Goal: Information Seeking & Learning: Understand process/instructions

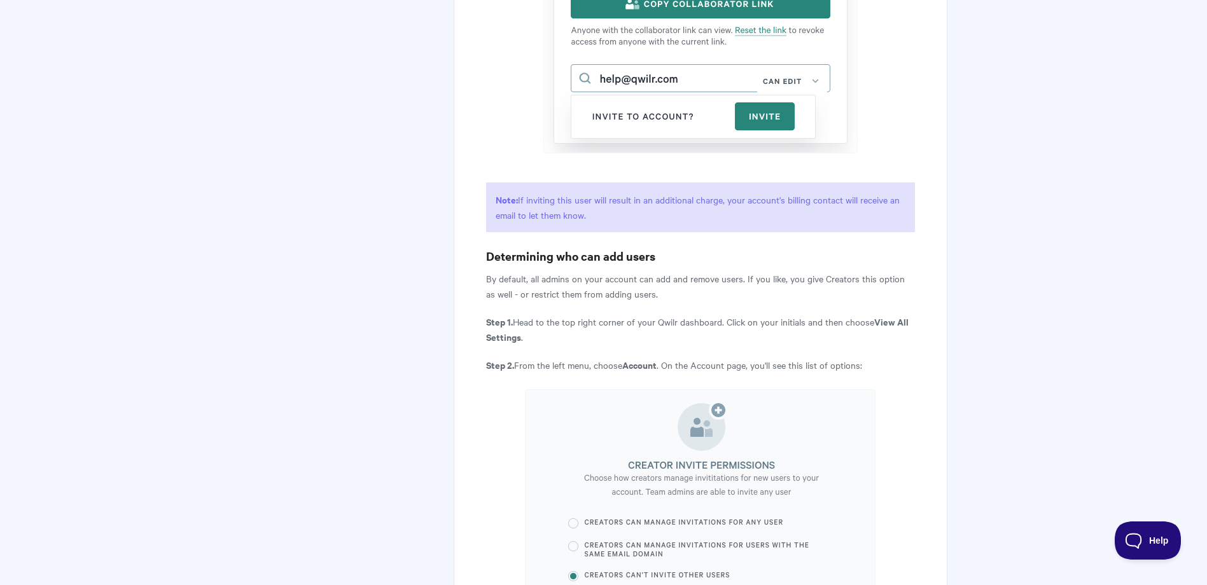
scroll to position [3244, 0]
drag, startPoint x: 652, startPoint y: 191, endPoint x: 492, endPoint y: 188, distance: 160.3
click at [491, 247] on h3 "Determining who can add users" at bounding box center [700, 256] width 428 height 18
drag, startPoint x: 492, startPoint y: 188, endPoint x: 557, endPoint y: 193, distance: 65.7
drag, startPoint x: 557, startPoint y: 193, endPoint x: 682, endPoint y: 180, distance: 125.3
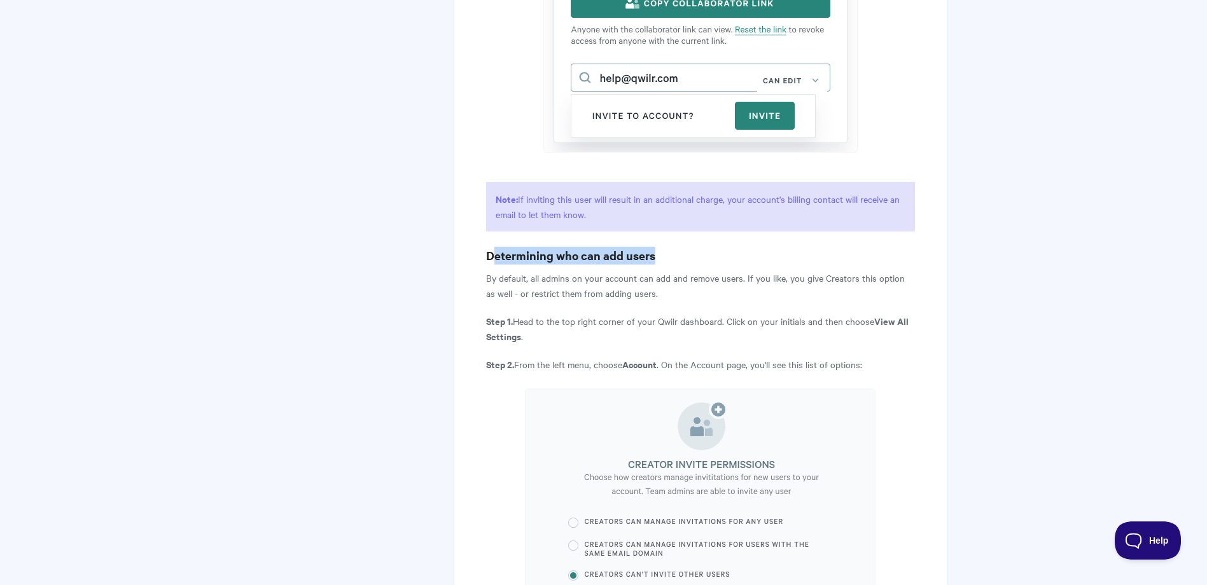
drag, startPoint x: 655, startPoint y: 190, endPoint x: 487, endPoint y: 190, distance: 167.3
click at [487, 247] on h3 "Determining who can add users" at bounding box center [700, 256] width 428 height 18
drag, startPoint x: 487, startPoint y: 190, endPoint x: 519, endPoint y: 189, distance: 31.8
copy h3 "Determining who can add users"
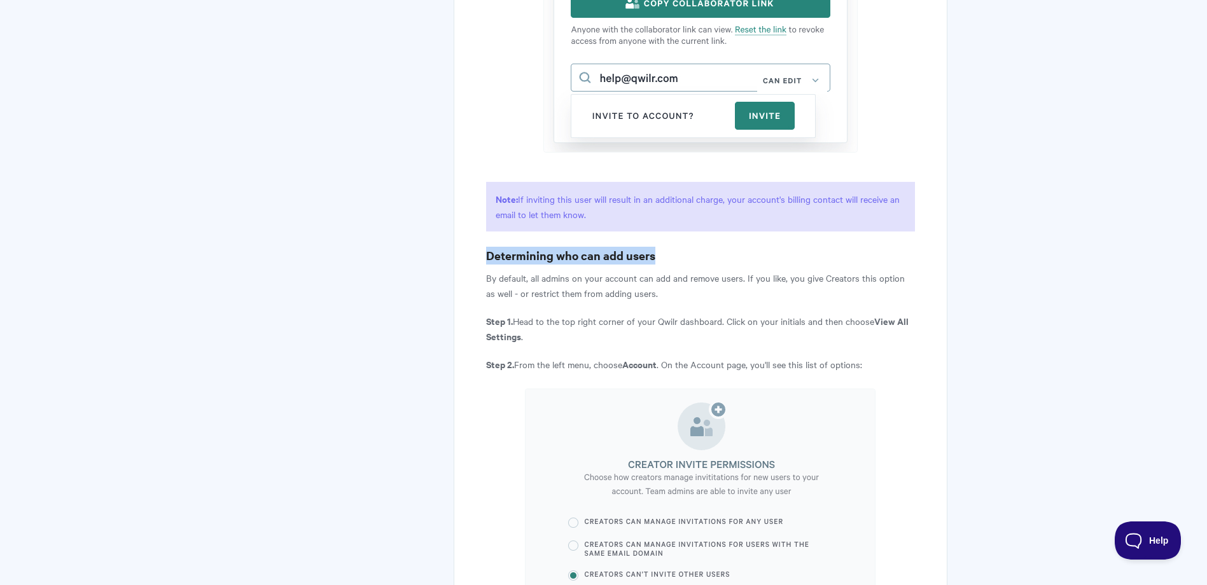
click at [642, 247] on h3 "Determining who can add users" at bounding box center [700, 256] width 428 height 18
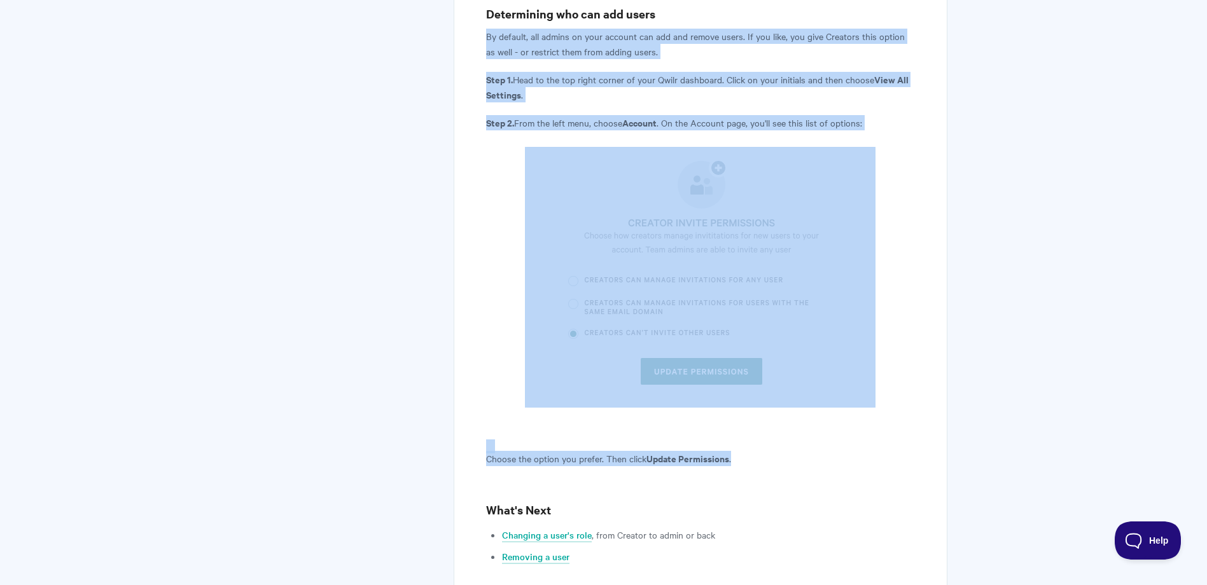
scroll to position [3498, 0]
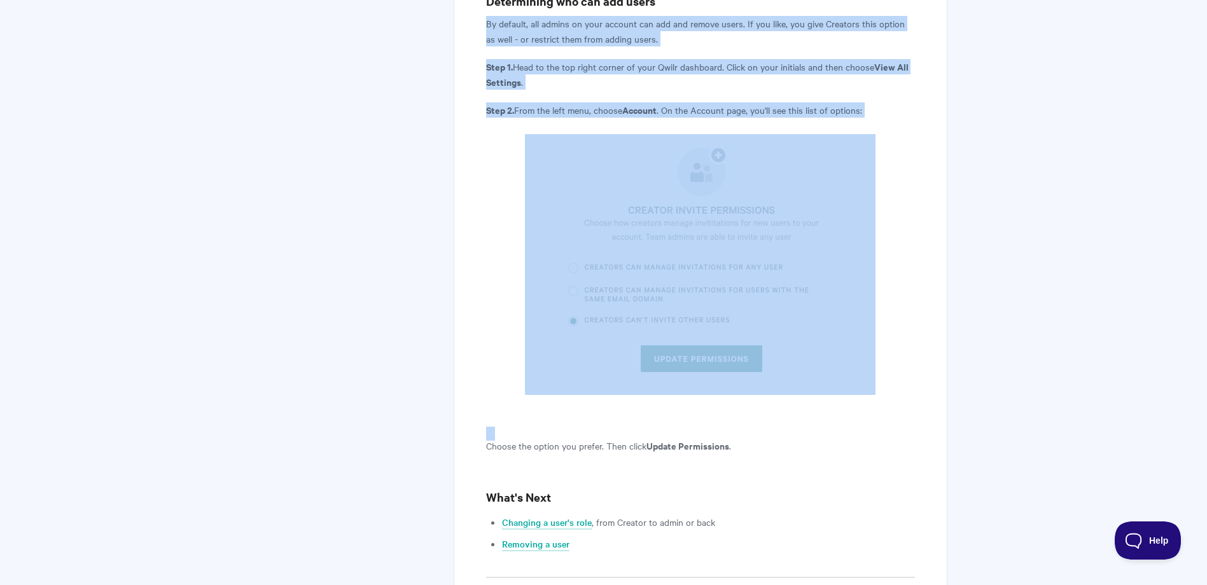
drag, startPoint x: 497, startPoint y: 212, endPoint x: 801, endPoint y: 392, distance: 353.3
drag, startPoint x: 801, startPoint y: 392, endPoint x: 794, endPoint y: 272, distance: 120.4
copy article "By default, all admins on your account can add and remove users. If you like, y…"
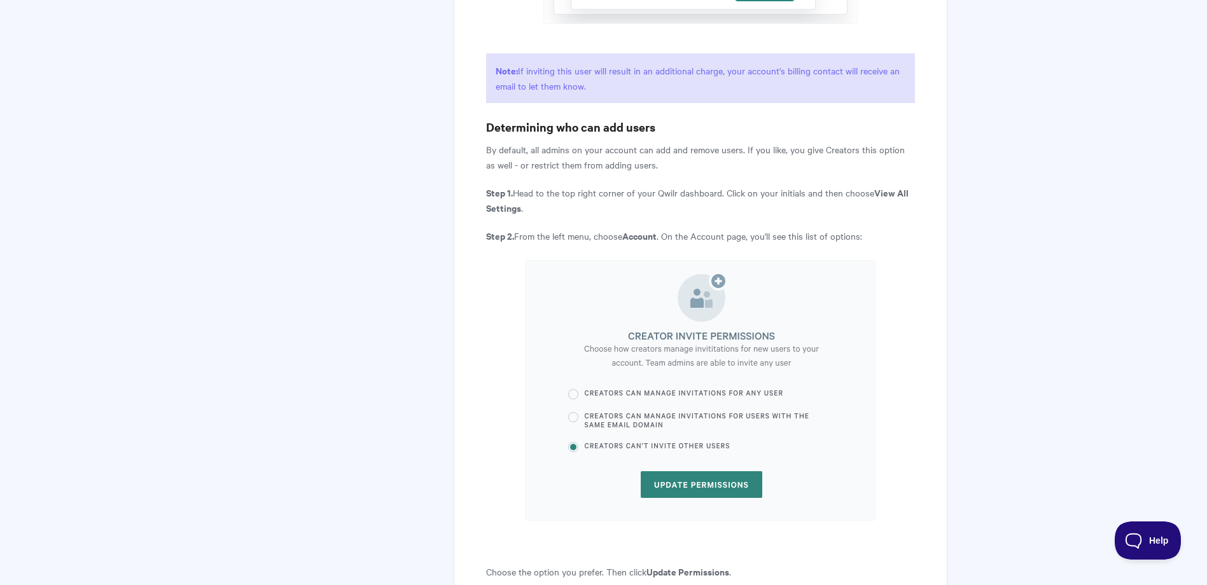
scroll to position [3371, 0]
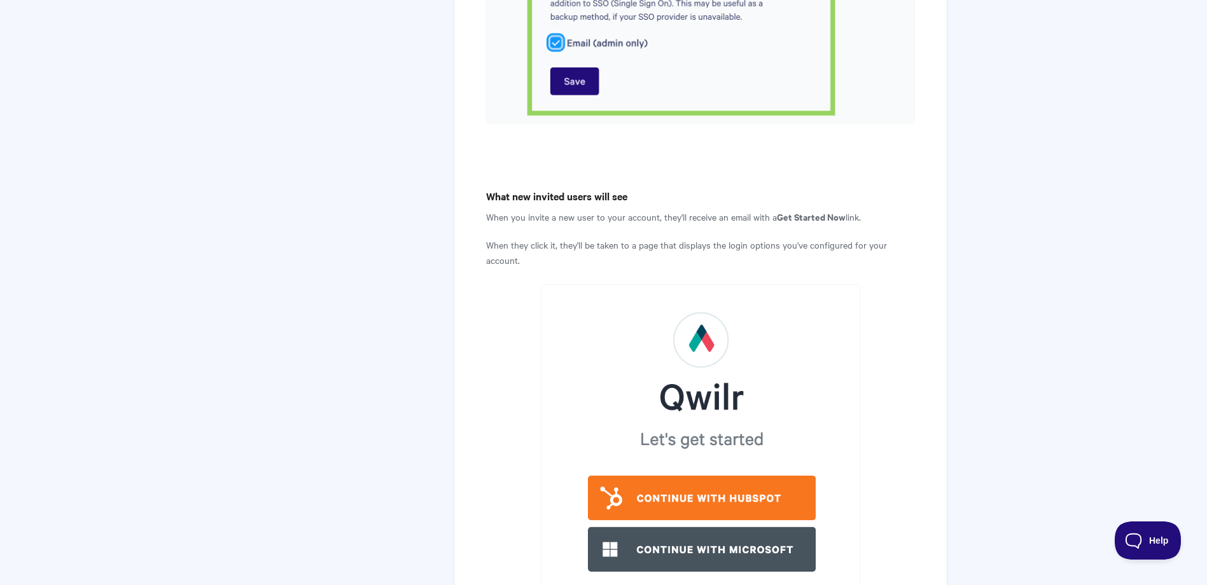
scroll to position [3829, 0]
